Goal: Transaction & Acquisition: Purchase product/service

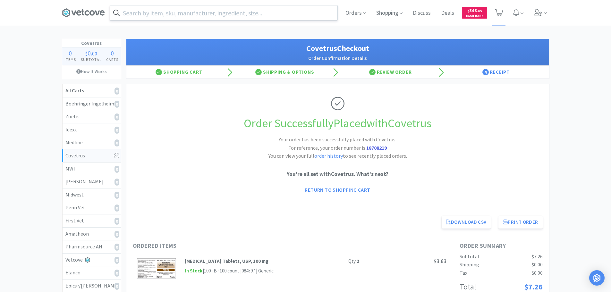
click at [282, 7] on input "text" at bounding box center [223, 12] width 227 height 15
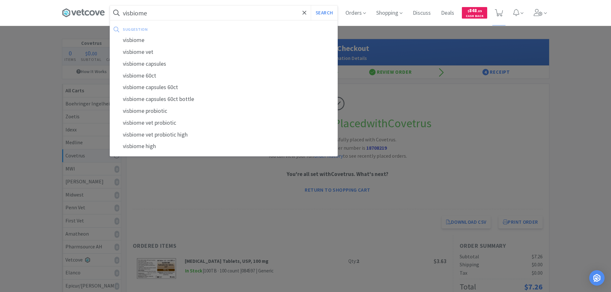
type input "visbiome"
click at [311, 5] on button "Search" at bounding box center [324, 12] width 27 height 15
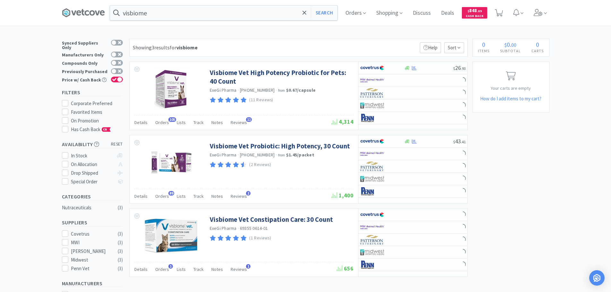
click at [317, 56] on div "Showing 3 results for visbiome Filters Help Sort" at bounding box center [298, 48] width 338 height 18
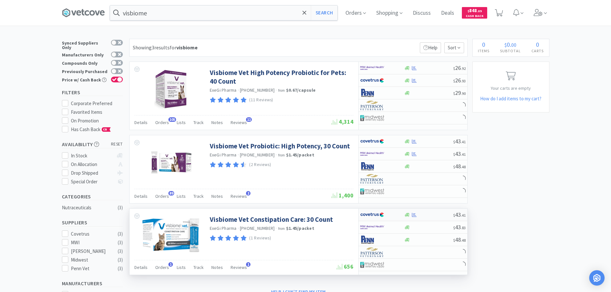
click at [442, 215] on div at bounding box center [428, 215] width 49 height 5
select select "1"
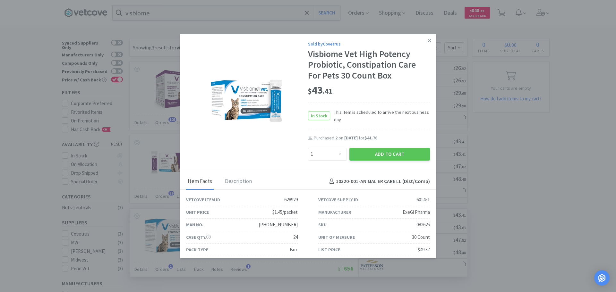
drag, startPoint x: 369, startPoint y: 139, endPoint x: 341, endPoint y: 139, distance: 28.5
click at [344, 139] on span "[DATE]" at bounding box center [350, 138] width 13 height 6
click at [396, 104] on div "In Stock This item is scheduled to arrive the next business day" at bounding box center [369, 116] width 122 height 27
click at [427, 41] on icon at bounding box center [429, 41] width 4 height 6
